Goal: Information Seeking & Learning: Learn about a topic

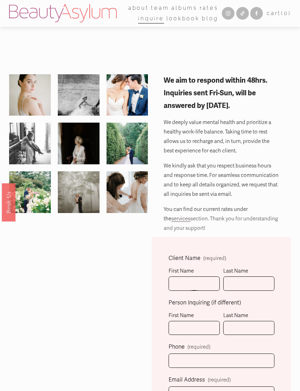
click at [0, 0] on div at bounding box center [0, 0] width 0 height 0
click at [167, 202] on link "Rates" at bounding box center [150, 199] width 48 height 18
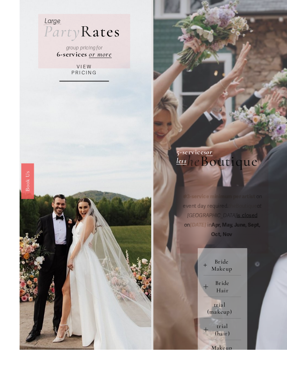
scroll to position [110, 0]
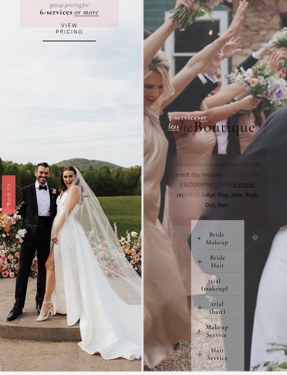
click at [182, 126] on em "or less" at bounding box center [187, 121] width 39 height 18
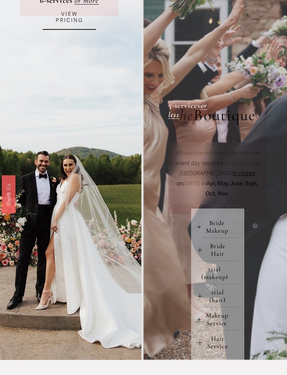
click at [70, 20] on link "VIEW PRICING" at bounding box center [69, 17] width 53 height 25
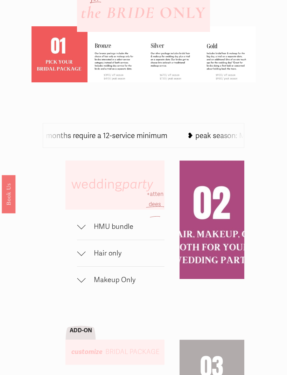
scroll to position [203, 0]
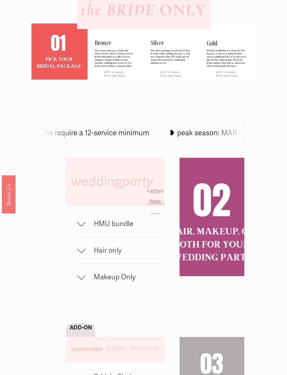
click at [86, 228] on span "HMU bundle" at bounding box center [124, 223] width 79 height 9
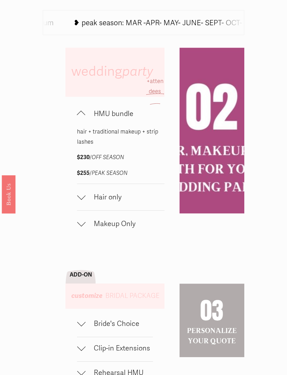
scroll to position [310, 0]
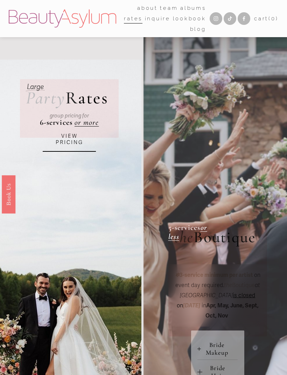
click at [71, 140] on link "VIEW PRICING" at bounding box center [69, 139] width 53 height 25
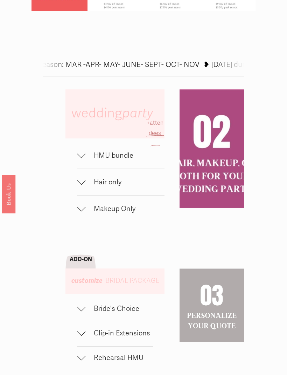
scroll to position [268, 0]
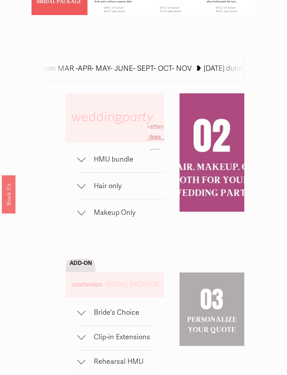
click at [84, 162] on div at bounding box center [81, 157] width 8 height 8
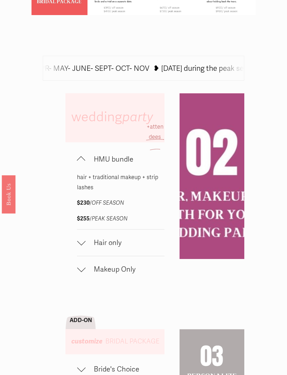
click at [89, 247] on span "Hair only" at bounding box center [124, 242] width 79 height 9
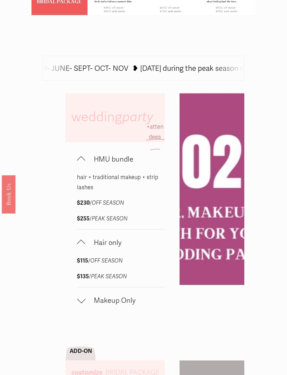
scroll to position [262, 0]
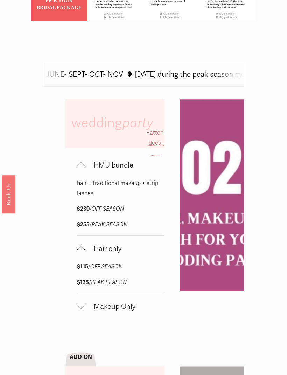
click at [85, 310] on div at bounding box center [81, 306] width 8 height 8
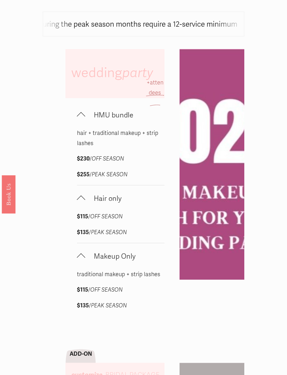
scroll to position [313, 0]
